Goal: Information Seeking & Learning: Learn about a topic

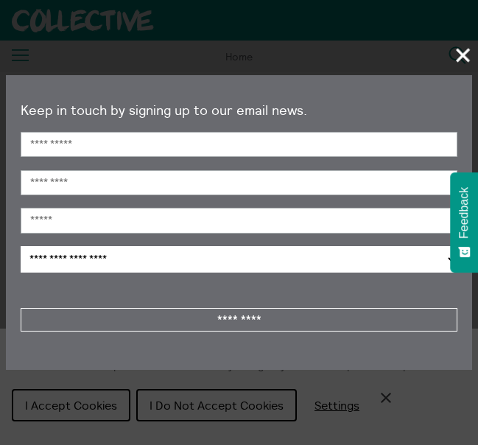
click at [468, 49] on span "+" at bounding box center [463, 54] width 43 height 43
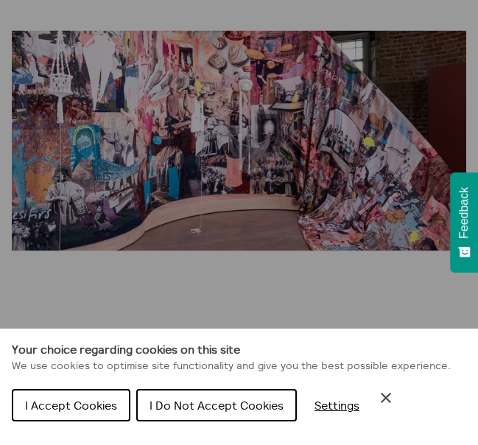
scroll to position [250, 0]
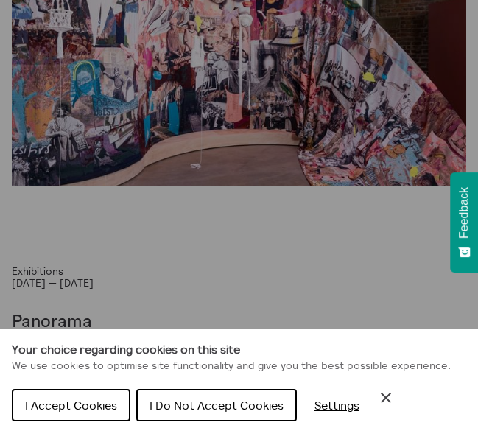
click at [204, 403] on span "I Do Not Accept Cookies" at bounding box center [216, 405] width 134 height 15
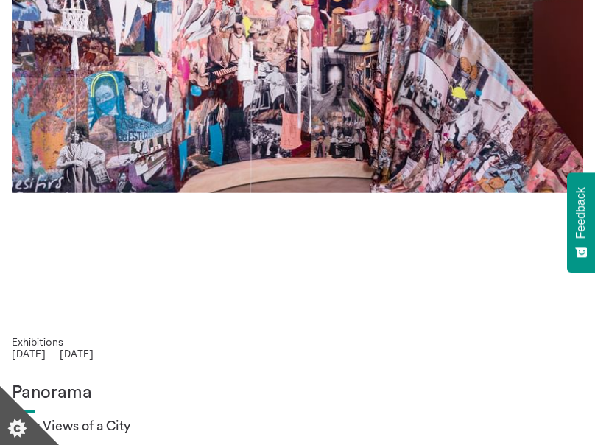
scroll to position [0, 0]
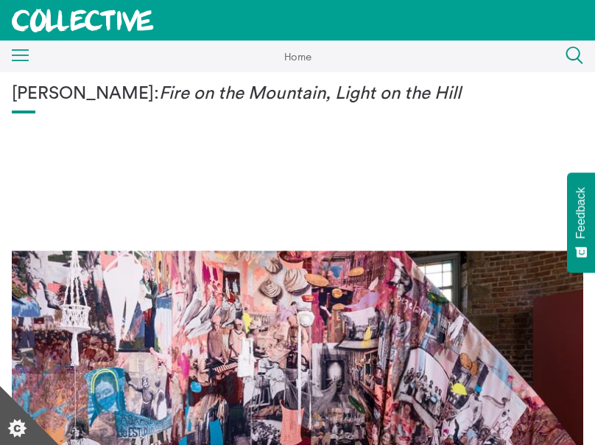
click at [22, 57] on icon "Menu" at bounding box center [21, 55] width 18 height 13
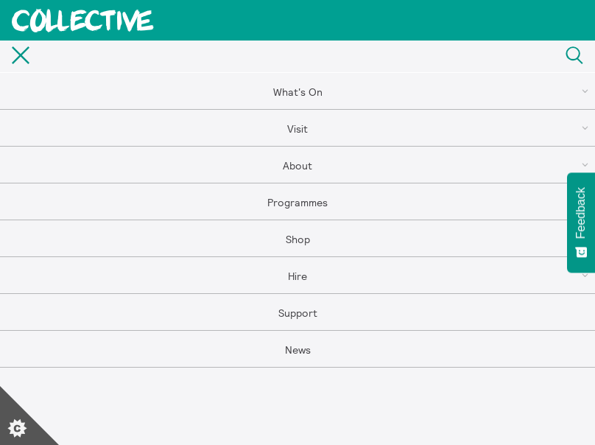
click at [305, 170] on link "About" at bounding box center [297, 165] width 595 height 37
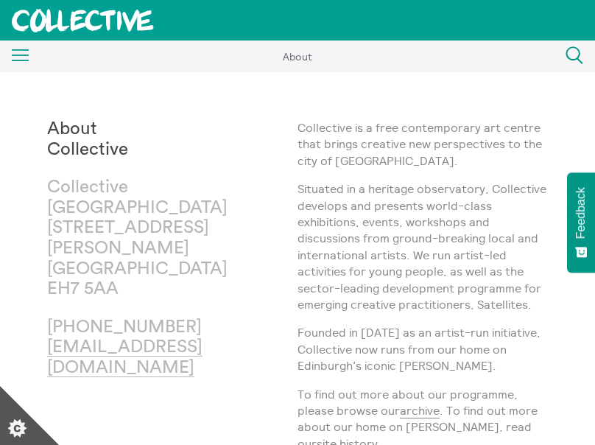
click at [24, 57] on icon "Menu" at bounding box center [21, 55] width 18 height 13
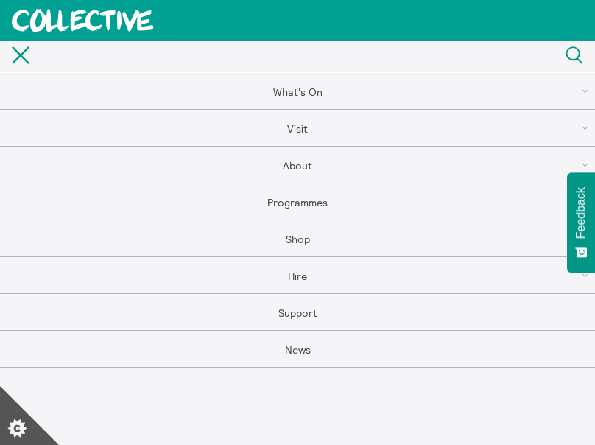
click at [317, 124] on link "Visit" at bounding box center [297, 128] width 595 height 37
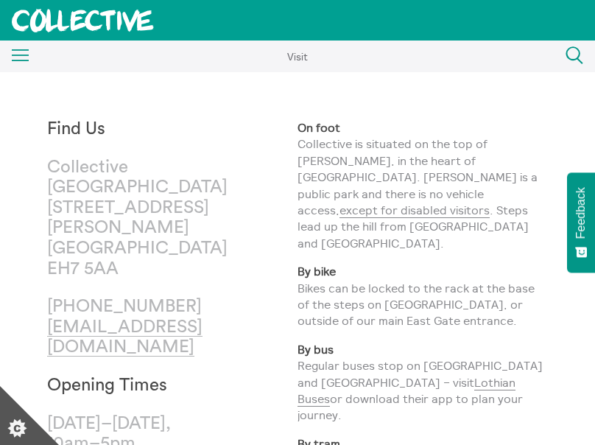
click at [29, 51] on icon "Menu" at bounding box center [21, 55] width 18 height 13
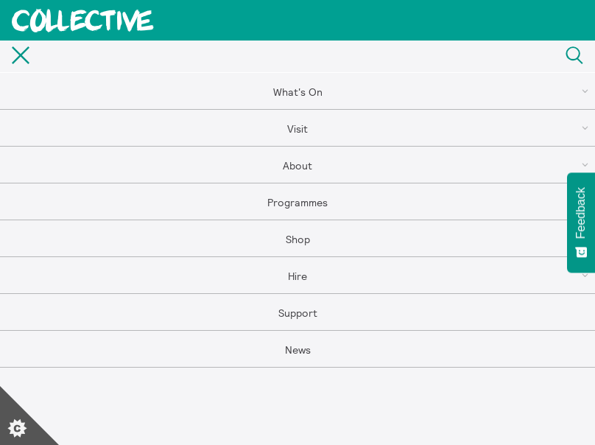
click at [293, 94] on link "What's On" at bounding box center [297, 91] width 595 height 37
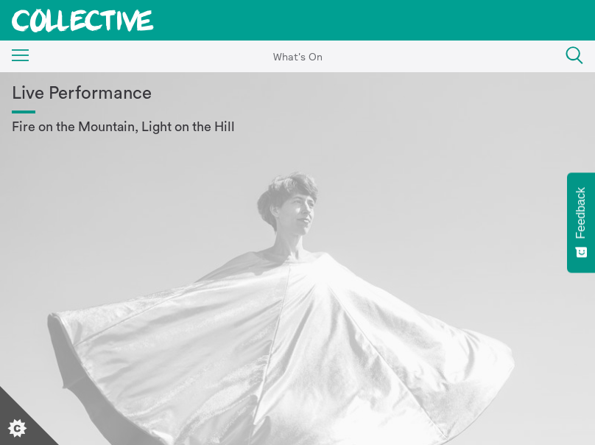
click at [323, 333] on div "Live Performance Fire on the Mountain, Light on the Hill" at bounding box center [297, 358] width 571 height 548
